Goal: Information Seeking & Learning: Learn about a topic

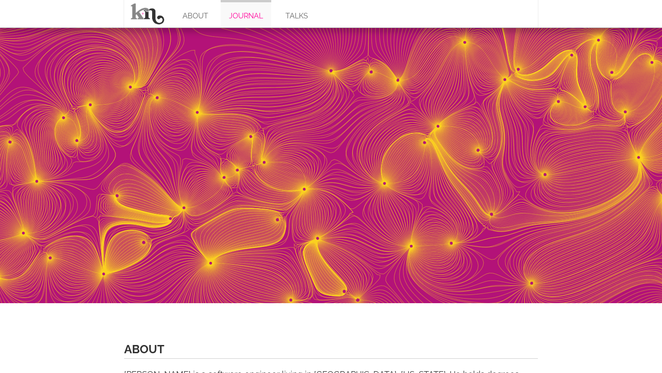
click at [244, 10] on link "JOURNAL" at bounding box center [246, 14] width 51 height 28
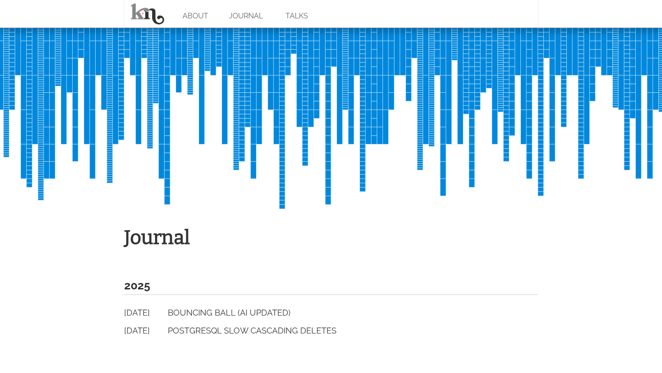
scroll to position [320, 0]
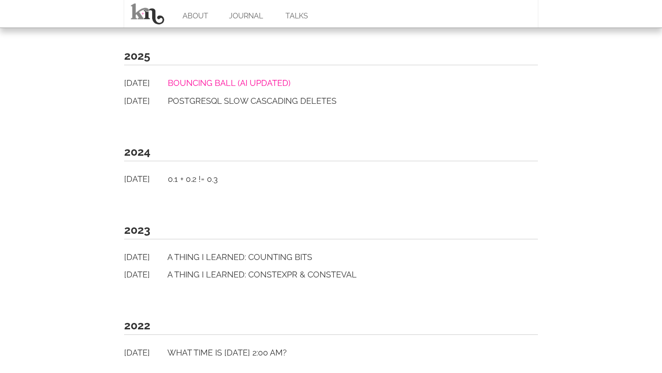
click at [238, 82] on link "Bouncing Ball (AI Updated)" at bounding box center [229, 83] width 123 height 10
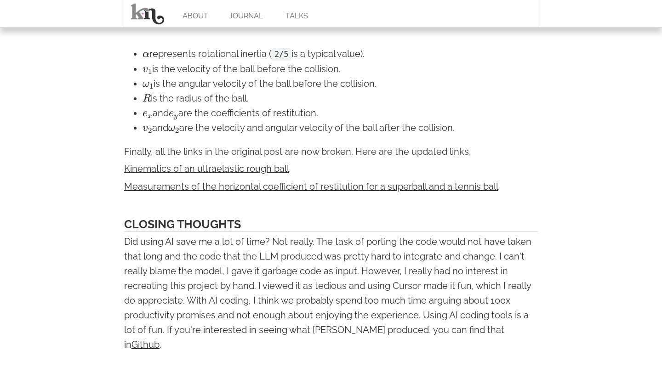
scroll to position [1771, 0]
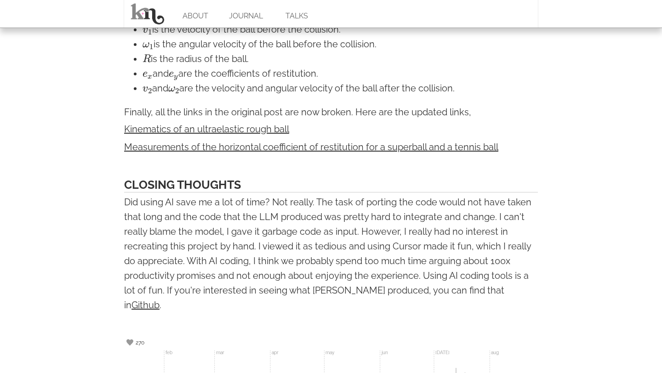
click at [253, 195] on p "Did using AI save me a lot of time? Not really. The task of porting the code wo…" at bounding box center [331, 254] width 414 height 118
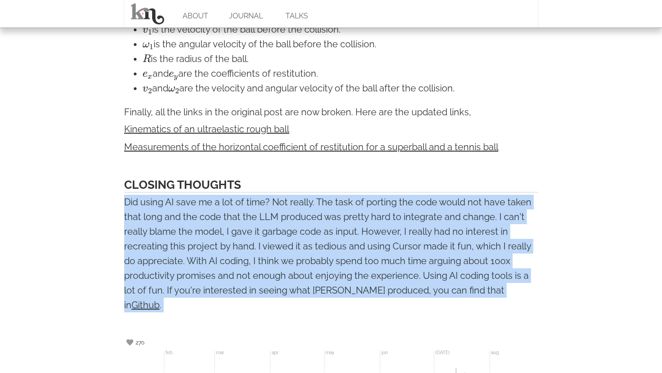
click at [253, 195] on p "Did using AI save me a lot of time? Not really. The task of porting the code wo…" at bounding box center [331, 254] width 414 height 118
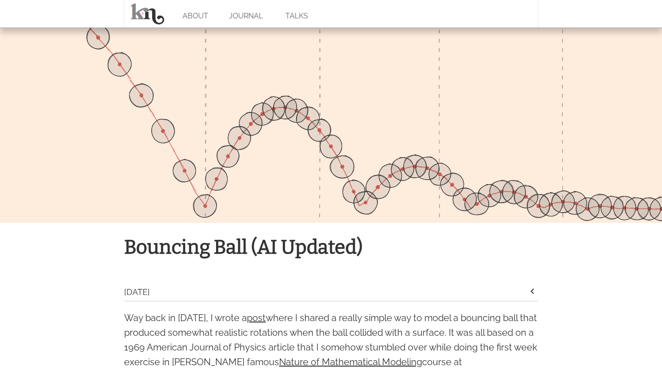
scroll to position [0, 0]
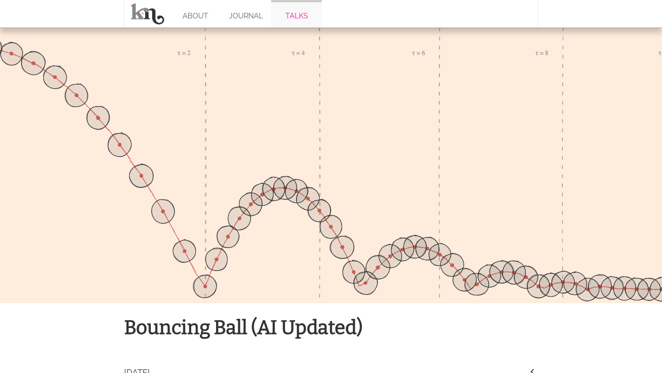
click at [303, 14] on link "TALKS" at bounding box center [296, 14] width 51 height 28
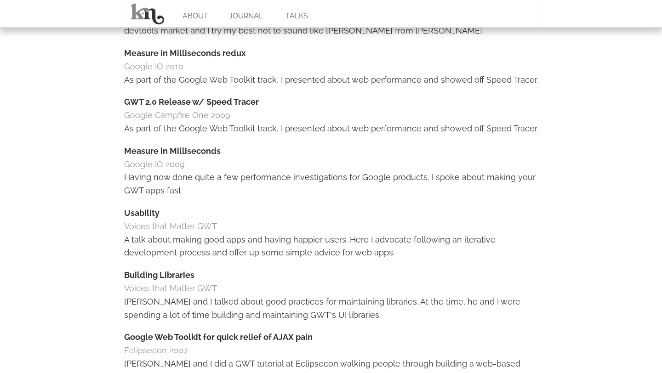
scroll to position [409, 0]
